Goal: Use online tool/utility: Utilize a website feature to perform a specific function

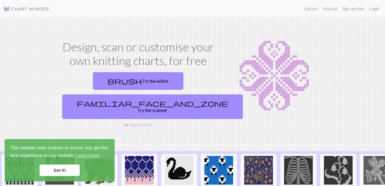
click at [68, 172] on link "Got it!" at bounding box center [60, 170] width 40 height 11
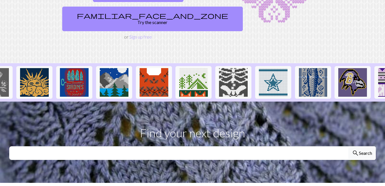
scroll to position [0, 389]
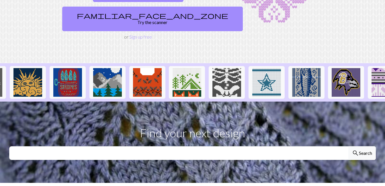
click at [380, 102] on section "Find your next design search Search" at bounding box center [192, 142] width 385 height 81
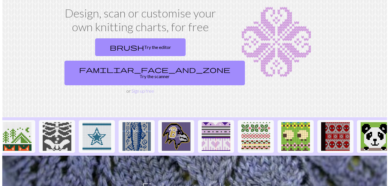
scroll to position [0, 0]
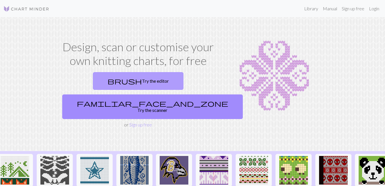
click at [115, 86] on link "brush Try the editor" at bounding box center [138, 81] width 90 height 18
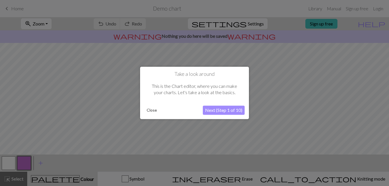
click at [150, 111] on button "Close" at bounding box center [151, 110] width 15 height 9
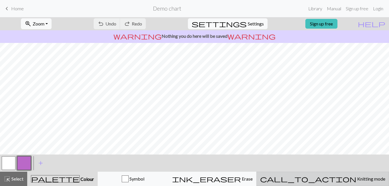
click at [356, 178] on span "Knitting mode" at bounding box center [370, 178] width 29 height 5
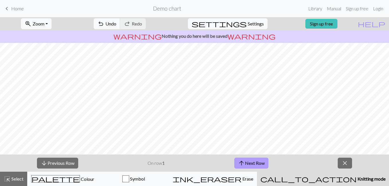
click at [251, 164] on button "arrow_upward Next Row" at bounding box center [251, 163] width 34 height 11
click at [349, 164] on button "close" at bounding box center [345, 163] width 14 height 11
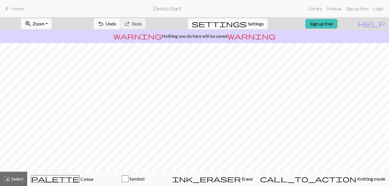
click at [248, 25] on span "Settings" at bounding box center [256, 23] width 16 height 7
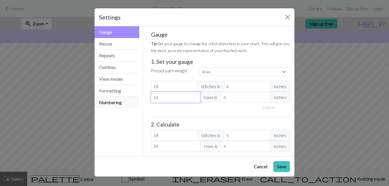
drag, startPoint x: 187, startPoint y: 99, endPoint x: 133, endPoint y: 97, distance: 54.4
click at [137, 98] on div "Gauge Gauge Resize Repeats Outlines View modes Formatting Numbering Gauge Resiz…" at bounding box center [194, 91] width 207 height 130
select select "custom"
type input "5"
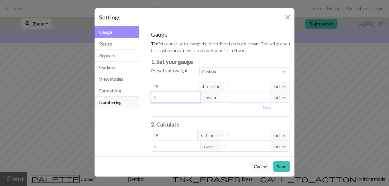
type input "50"
click at [282, 167] on button "Save" at bounding box center [281, 166] width 17 height 11
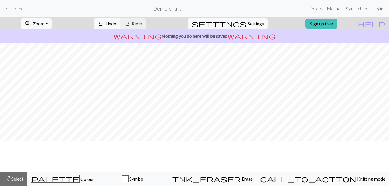
scroll to position [0, 13]
click at [248, 23] on span "Settings" at bounding box center [256, 23] width 16 height 7
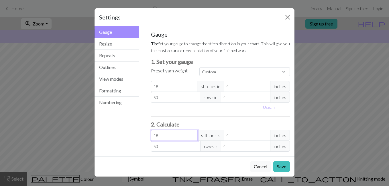
click at [159, 135] on input "18" at bounding box center [174, 135] width 47 height 11
type input "1"
type input "0.22"
type input "0"
type input "3"
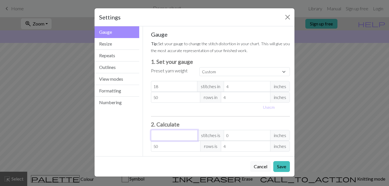
type input "0.67"
type input "30"
type input "6.67"
type input "30"
click at [174, 84] on input "18" at bounding box center [174, 86] width 47 height 11
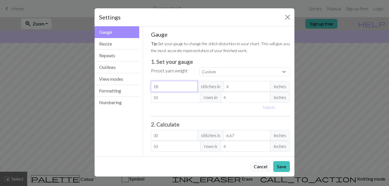
type input "1"
type input "1.67"
type input "0"
type input "3"
type input "5"
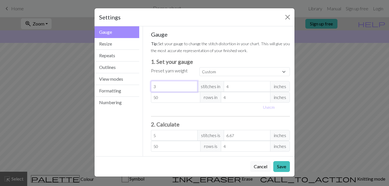
type input "30"
type input "50.03"
type input "30"
click at [283, 167] on button "Save" at bounding box center [281, 166] width 17 height 11
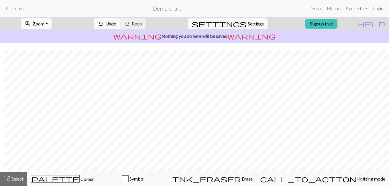
scroll to position [47, 4]
click at [241, 23] on button "settings Settings" at bounding box center [228, 23] width 80 height 11
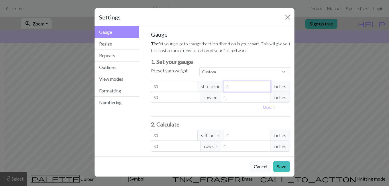
click at [229, 87] on input "4" at bounding box center [247, 86] width 47 height 11
type input "2"
type input "60"
type input "2"
click at [238, 101] on input "4" at bounding box center [246, 97] width 50 height 11
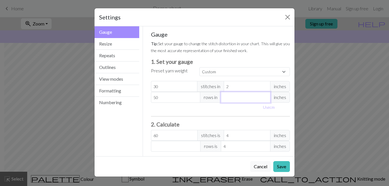
type input "2"
type input "100"
type input "2"
click at [280, 168] on button "Save" at bounding box center [281, 166] width 17 height 11
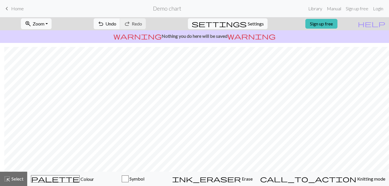
scroll to position [84, 4]
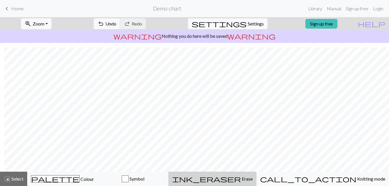
click at [253, 180] on span "Erase" at bounding box center [247, 178] width 12 height 5
click at [257, 38] on p "warning Nothing you do here will be saved warning" at bounding box center [194, 36] width 384 height 7
click at [262, 11] on form "Demo chart" at bounding box center [166, 8] width 277 height 11
click at [257, 9] on form "Demo chart" at bounding box center [166, 8] width 277 height 11
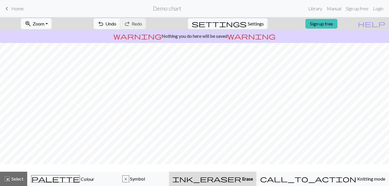
scroll to position [0, 0]
click at [145, 178] on span "Symbol" at bounding box center [137, 178] width 16 height 5
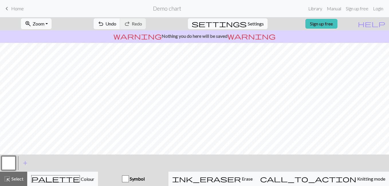
click at [129, 178] on div "button" at bounding box center [125, 179] width 7 height 7
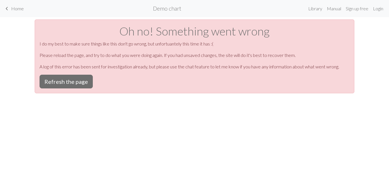
click at [17, 11] on span "Home" at bounding box center [17, 8] width 13 height 5
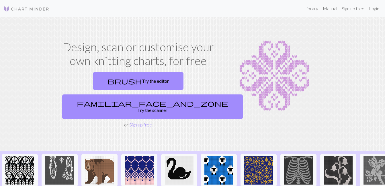
click at [105, 86] on link "brush Try the editor" at bounding box center [138, 81] width 90 height 18
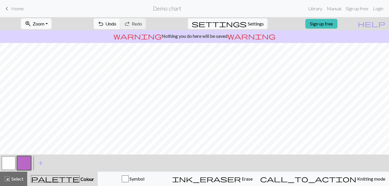
click at [248, 25] on span "Settings" at bounding box center [256, 23] width 16 height 7
select select "aran"
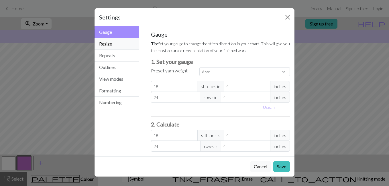
click at [126, 42] on button "Resize" at bounding box center [116, 44] width 45 height 12
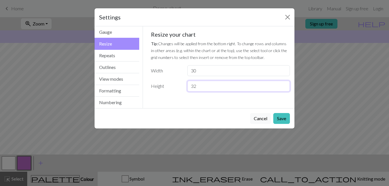
click at [245, 86] on input "32" at bounding box center [238, 86] width 103 height 11
type input "3"
type input "50"
click at [283, 119] on button "Save" at bounding box center [281, 118] width 17 height 11
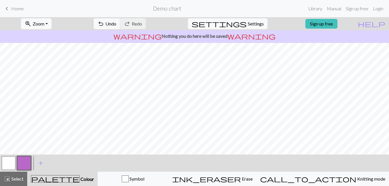
click at [253, 180] on span "Erase" at bounding box center [247, 178] width 12 height 5
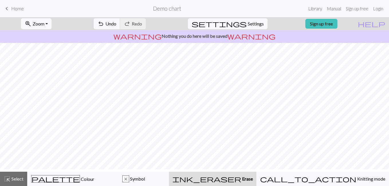
scroll to position [93, 0]
click at [145, 180] on span "Symbol" at bounding box center [137, 178] width 16 height 5
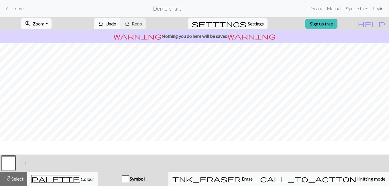
scroll to position [0, 0]
click at [80, 181] on span "Colour" at bounding box center [87, 178] width 14 height 5
click at [80, 179] on span "Colour" at bounding box center [87, 178] width 14 height 5
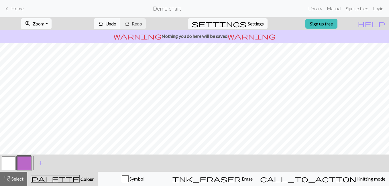
click at [39, 164] on span "add" at bounding box center [40, 163] width 7 height 8
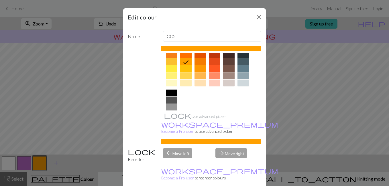
scroll to position [86, 0]
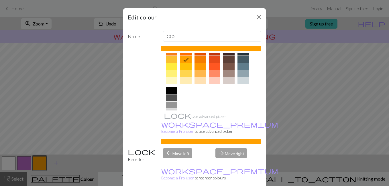
click at [169, 92] on div at bounding box center [171, 90] width 11 height 7
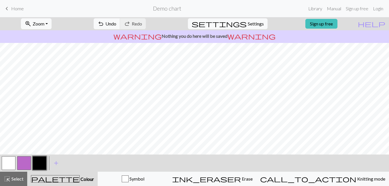
click at [39, 164] on button "button" at bounding box center [40, 163] width 14 height 14
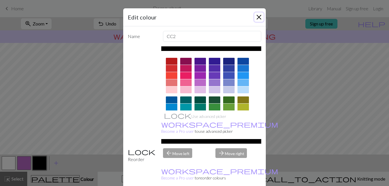
click at [256, 17] on button "Close" at bounding box center [258, 17] width 9 height 9
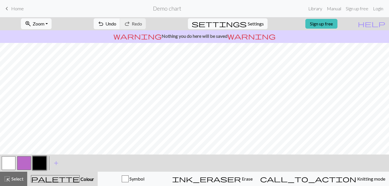
click at [251, 23] on span "Settings" at bounding box center [256, 23] width 16 height 7
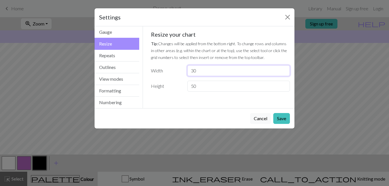
click at [208, 67] on input "30" at bounding box center [238, 70] width 103 height 11
type input "3"
type input "50"
click at [232, 85] on input "50" at bounding box center [238, 86] width 103 height 11
type input "5"
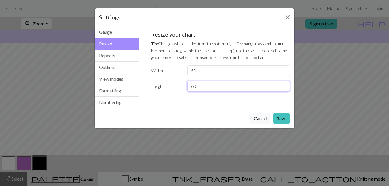
type input "60"
click at [264, 39] on div "Resize your chart Tip: Changes will be applied from the bottom right. To change…" at bounding box center [220, 61] width 139 height 61
click at [281, 120] on button "Save" at bounding box center [281, 118] width 17 height 11
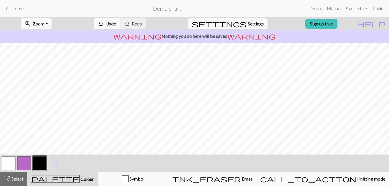
click at [253, 182] on div "ink_eraser Erase Erase" at bounding box center [212, 179] width 80 height 7
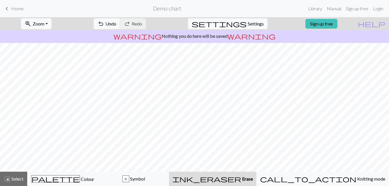
click at [145, 180] on span "Symbol" at bounding box center [137, 178] width 16 height 5
click at [145, 177] on span "Symbol" at bounding box center [137, 178] width 16 height 5
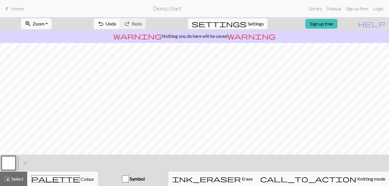
click at [25, 162] on span "add" at bounding box center [25, 163] width 7 height 8
click at [22, 161] on button "button" at bounding box center [24, 163] width 14 height 14
click at [20, 164] on button "button" at bounding box center [24, 163] width 14 height 14
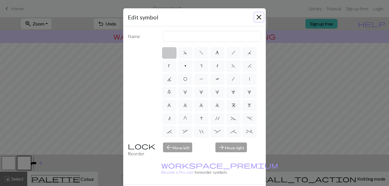
click at [254, 17] on button "Close" at bounding box center [258, 17] width 9 height 9
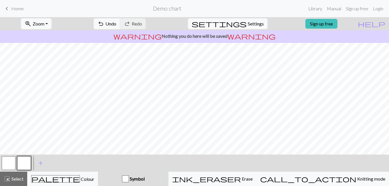
click at [89, 182] on div "palette Colour Colour" at bounding box center [62, 178] width 63 height 7
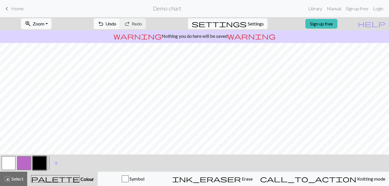
click at [36, 162] on button "button" at bounding box center [40, 163] width 14 height 14
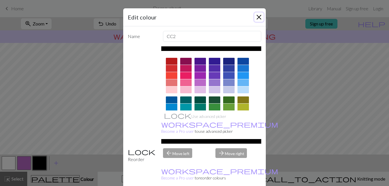
click at [254, 18] on button "Close" at bounding box center [258, 17] width 9 height 9
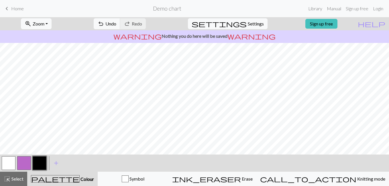
click at [252, 179] on span "Erase" at bounding box center [247, 178] width 12 height 5
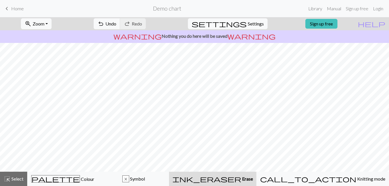
click at [80, 180] on span "Colour" at bounding box center [87, 178] width 14 height 5
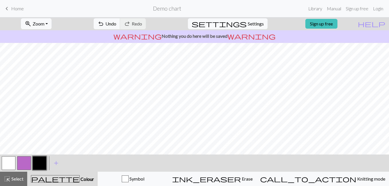
click at [253, 179] on span "Erase" at bounding box center [247, 178] width 12 height 5
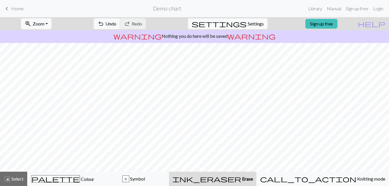
click at [80, 178] on span "Colour" at bounding box center [87, 178] width 14 height 5
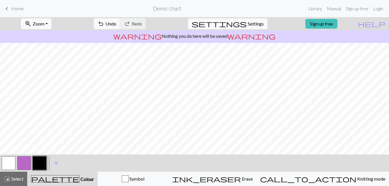
click at [253, 181] on span "Erase" at bounding box center [247, 178] width 12 height 5
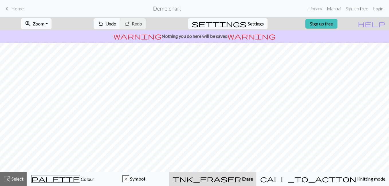
click at [68, 178] on span "palette" at bounding box center [55, 179] width 48 height 8
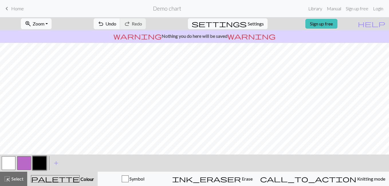
click at [253, 180] on span "Erase" at bounding box center [247, 178] width 12 height 5
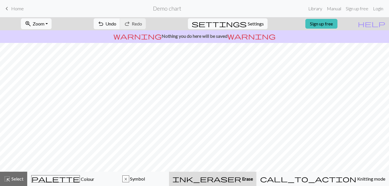
click at [145, 180] on span "Symbol" at bounding box center [137, 178] width 16 height 5
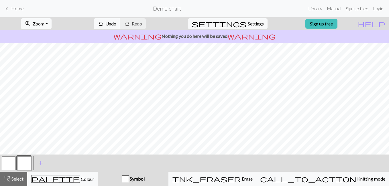
click at [80, 181] on span "Colour" at bounding box center [87, 178] width 14 height 5
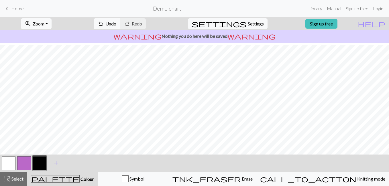
scroll to position [74, 0]
click at [253, 181] on span "Erase" at bounding box center [247, 178] width 12 height 5
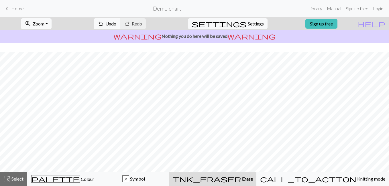
scroll to position [168, 0]
click at [68, 181] on span "palette" at bounding box center [55, 179] width 48 height 8
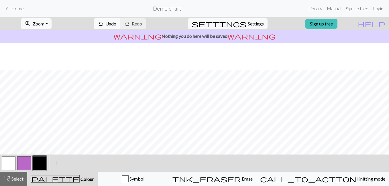
scroll to position [27, 0]
